Goal: Information Seeking & Learning: Stay updated

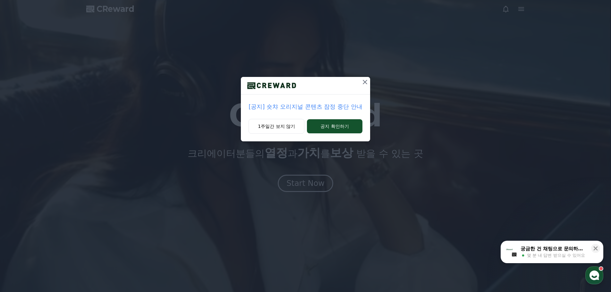
click at [300, 105] on p "[공지] 숏챠 오리지널 콘텐츠 잠정 중단 안내" at bounding box center [306, 106] width 114 height 9
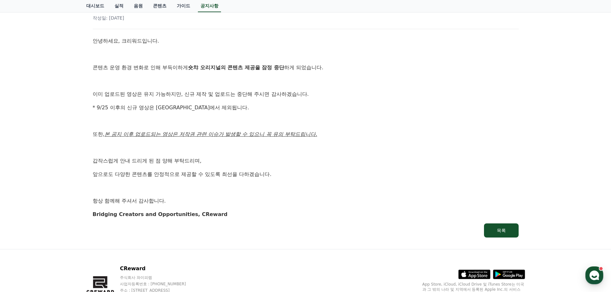
scroll to position [96, 0]
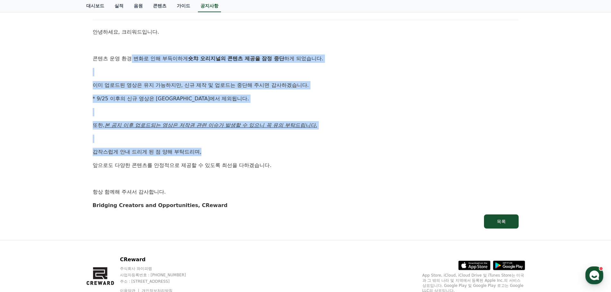
drag, startPoint x: 131, startPoint y: 59, endPoint x: 387, endPoint y: 146, distance: 270.6
click at [384, 146] on div "안녕하세요, 크리워드입니다. 콘텐츠 운영 환경 변화로 인해 부득이하게 숏챠 오리지널의 콘텐츠 제공을 잠정 중단 하게 되었습니다. 이미 업로드된…" at bounding box center [306, 119] width 426 height 182
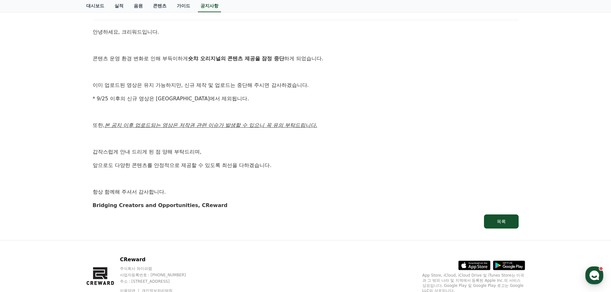
click at [427, 157] on div "안녕하세요, 크리워드입니다. 콘텐츠 운영 환경 변화로 인해 부득이하게 숏챠 오리지널의 콘텐츠 제공을 잠정 중단 하게 되었습니다. 이미 업로드된…" at bounding box center [306, 119] width 426 height 182
click at [249, 126] on u "본 공지 이후 업로드되는 영상은 저작권 관련 이슈가 발생할 수 있으니 꼭 유의 부탁드립니다." at bounding box center [211, 125] width 213 height 6
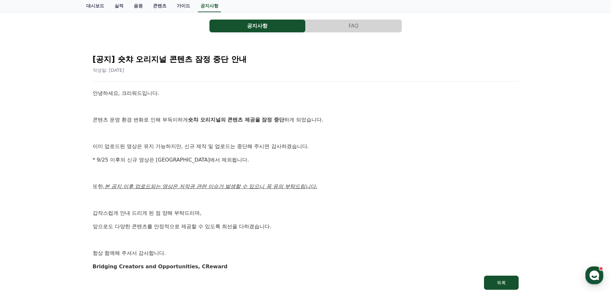
scroll to position [0, 0]
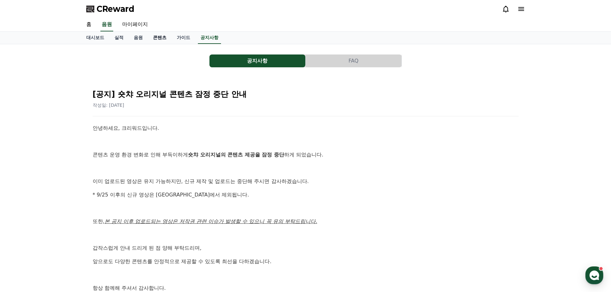
click at [163, 38] on link "콘텐츠" at bounding box center [160, 38] width 24 height 12
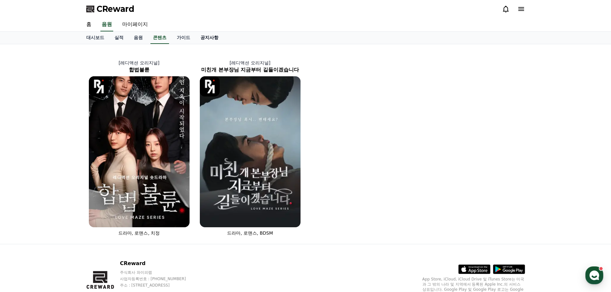
click at [207, 40] on link "공지사항" at bounding box center [209, 38] width 28 height 12
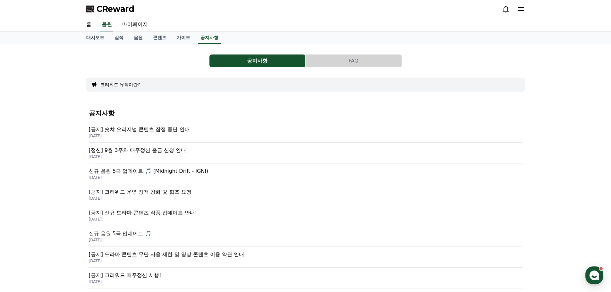
click at [164, 128] on p "[공지] 숏챠 오리지널 콘텐츠 잠정 중단 안내" at bounding box center [306, 130] width 434 height 8
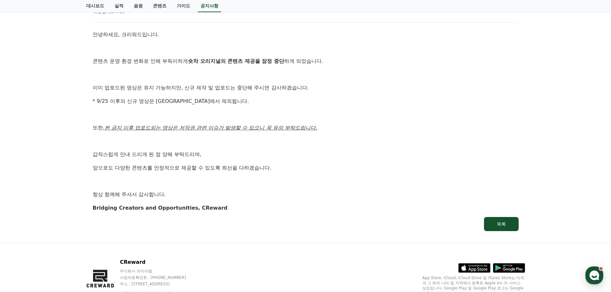
scroll to position [96, 0]
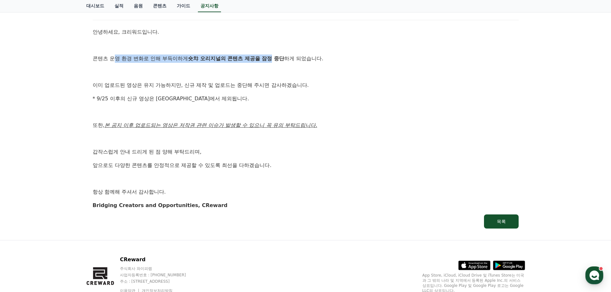
drag, startPoint x: 144, startPoint y: 60, endPoint x: 273, endPoint y: 61, distance: 129.3
click at [272, 60] on p "콘텐츠 운영 환경 변화로 인해 부득이하게 숏챠 오리지널의 콘텐츠 제공을 잠정 중단 하게 되었습니다." at bounding box center [306, 59] width 426 height 8
